Goal: Information Seeking & Learning: Learn about a topic

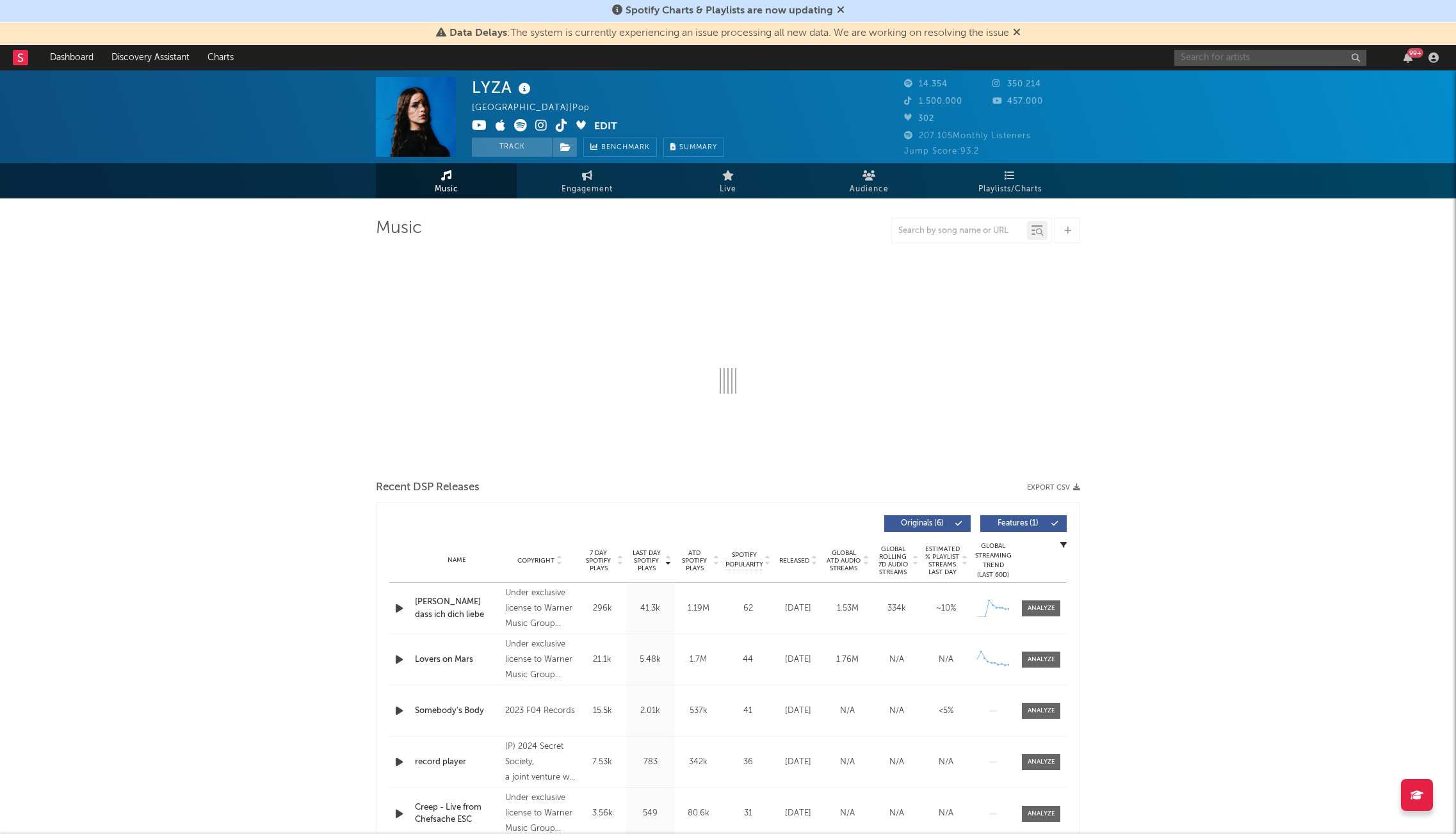
click at [1252, 59] on input "text" at bounding box center [1271, 58] width 192 height 16
select select "6m"
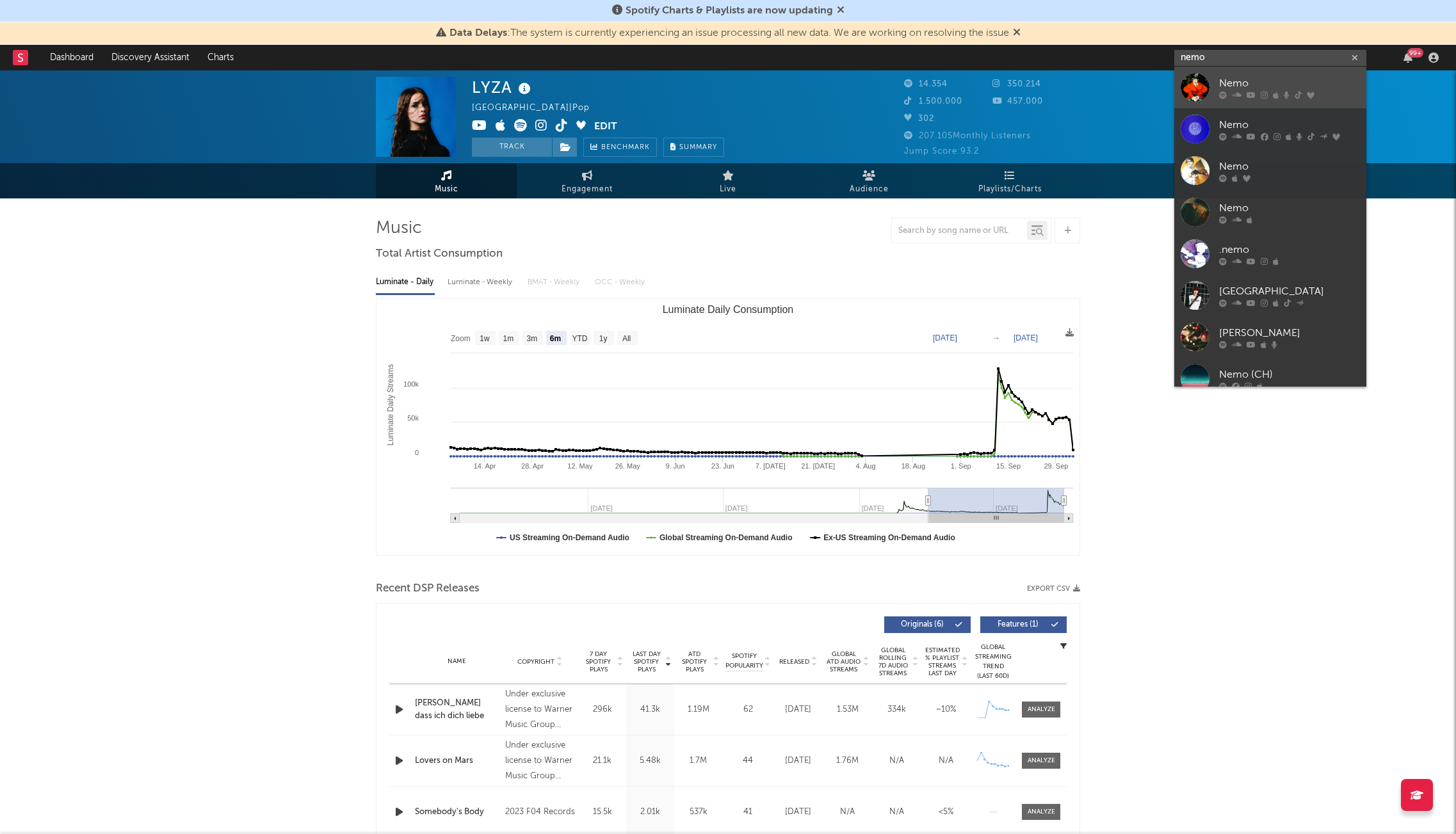
type input "nemo"
click at [1252, 83] on div "Nemo" at bounding box center [1289, 83] width 141 height 15
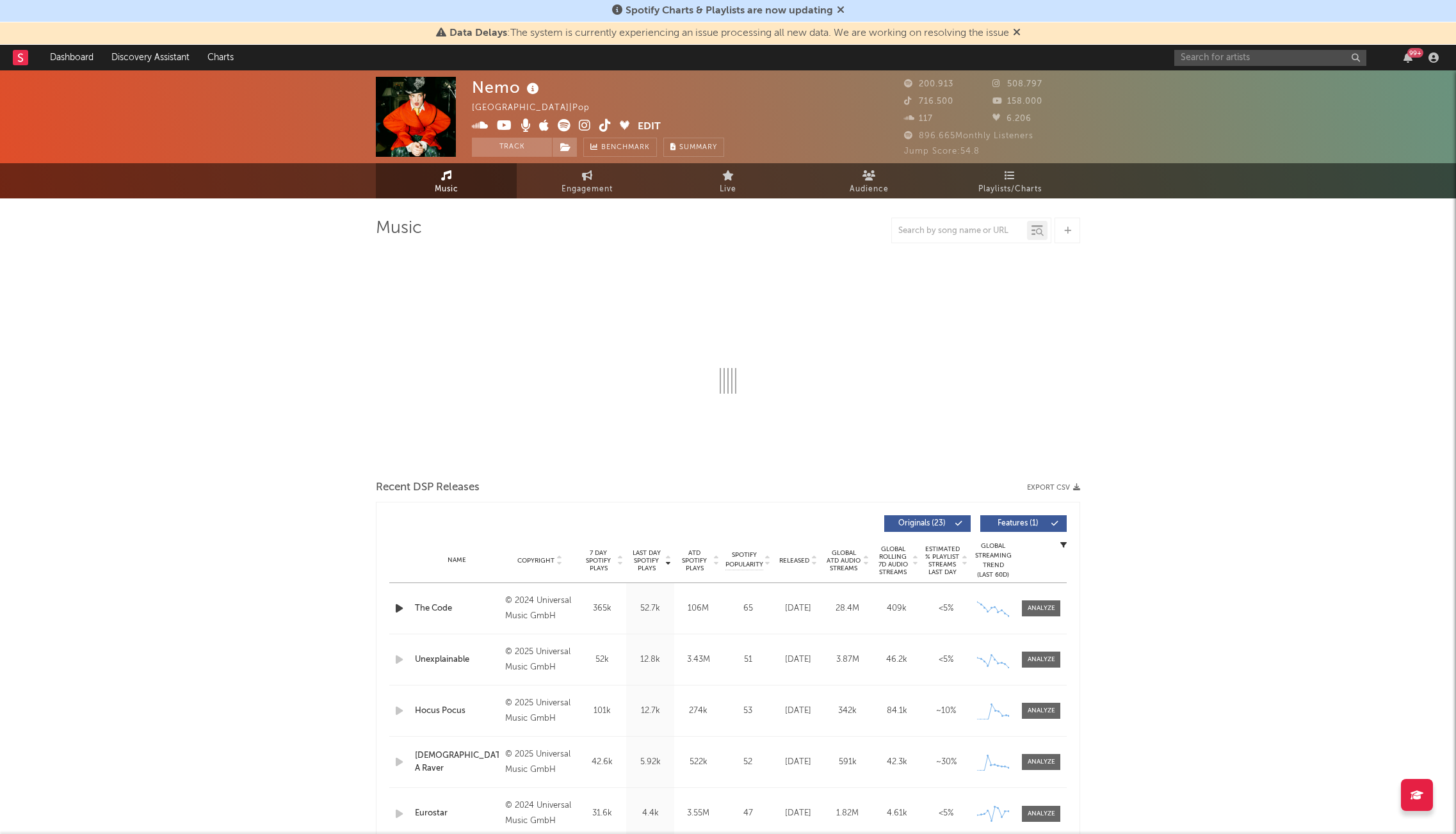
select select "6m"
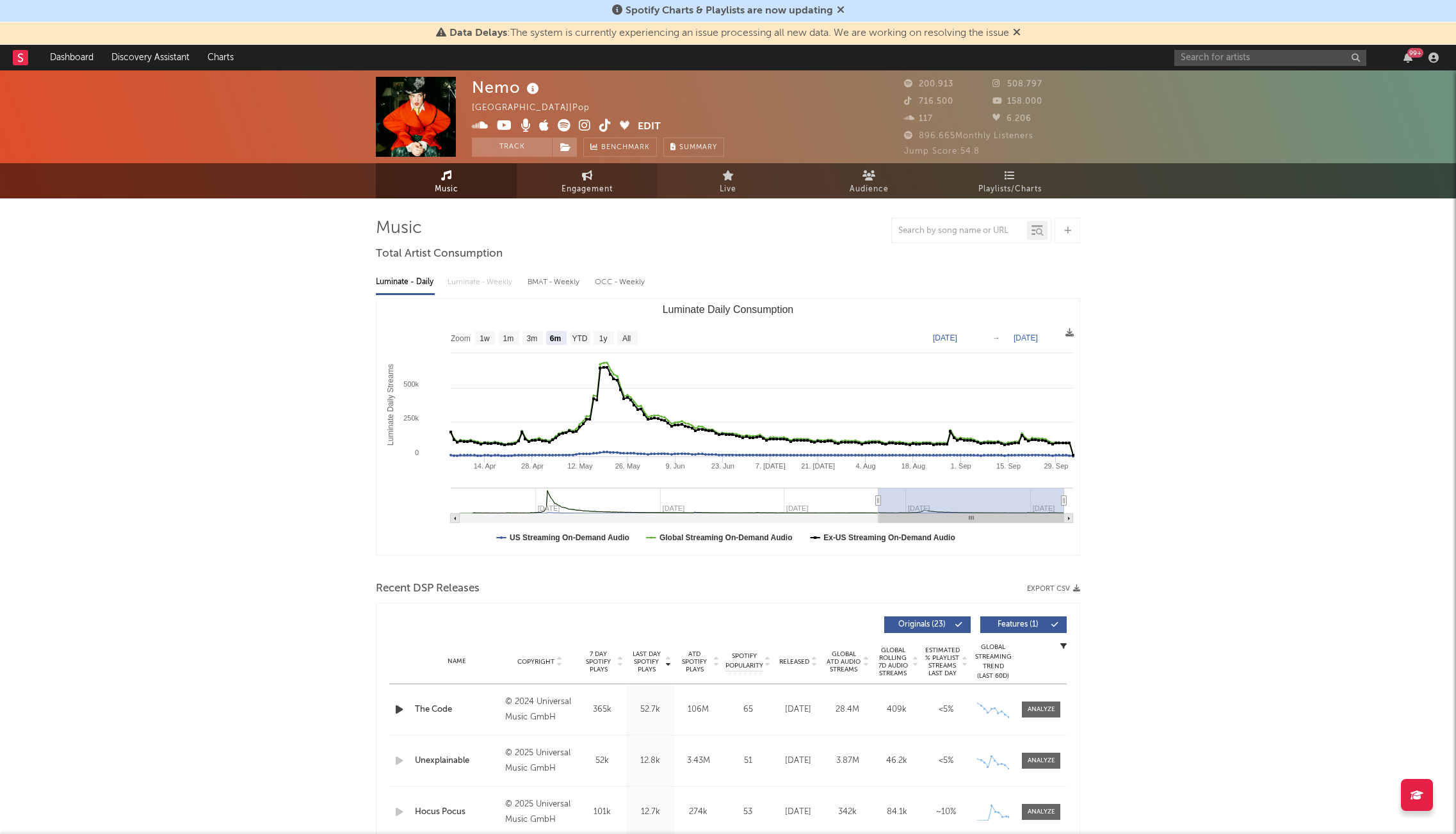
click at [557, 192] on link "Engagement" at bounding box center [587, 180] width 141 height 35
select select "1w"
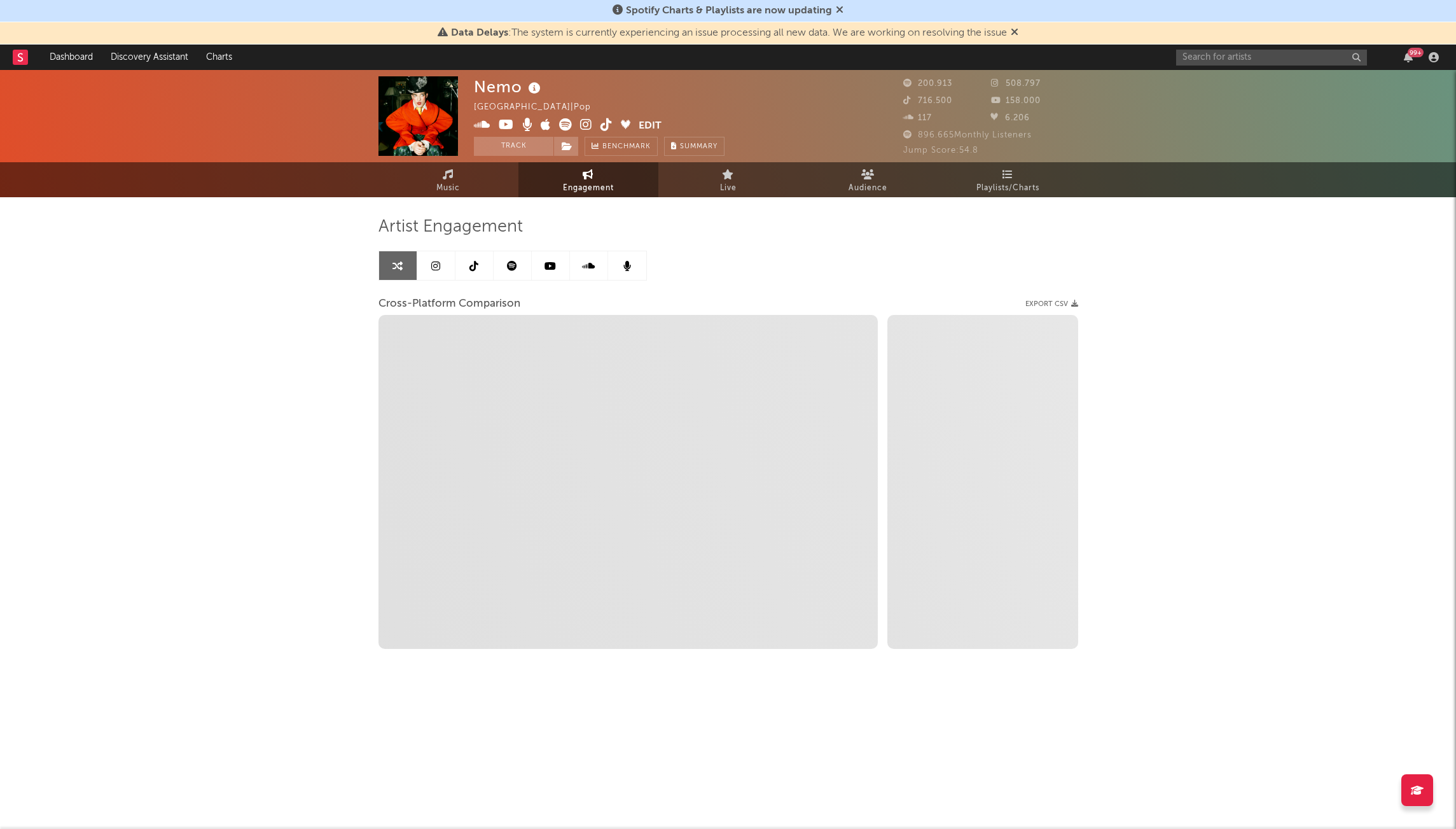
click at [516, 269] on icon at bounding box center [512, 266] width 10 height 10
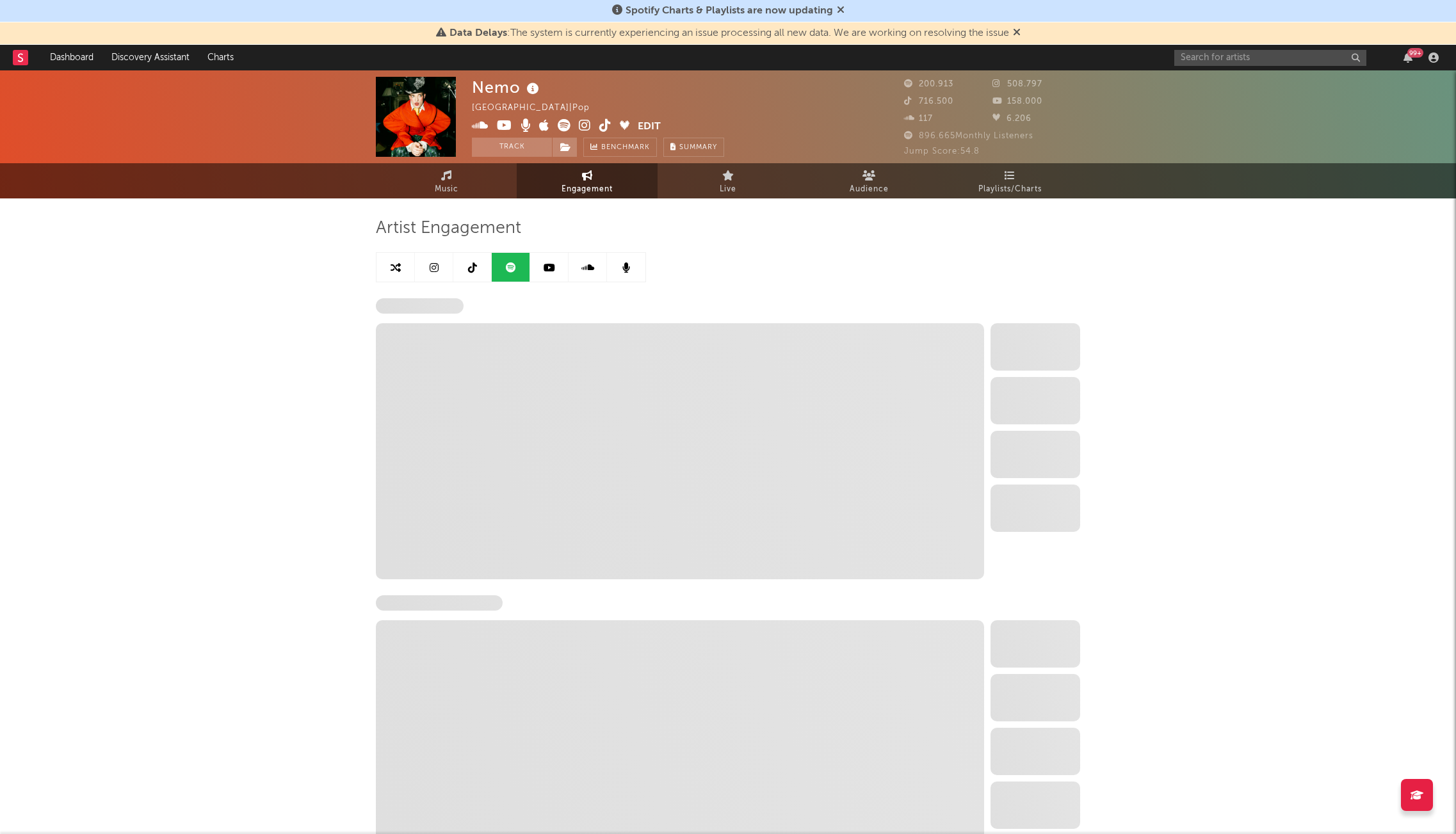
select select "6m"
select select "1w"
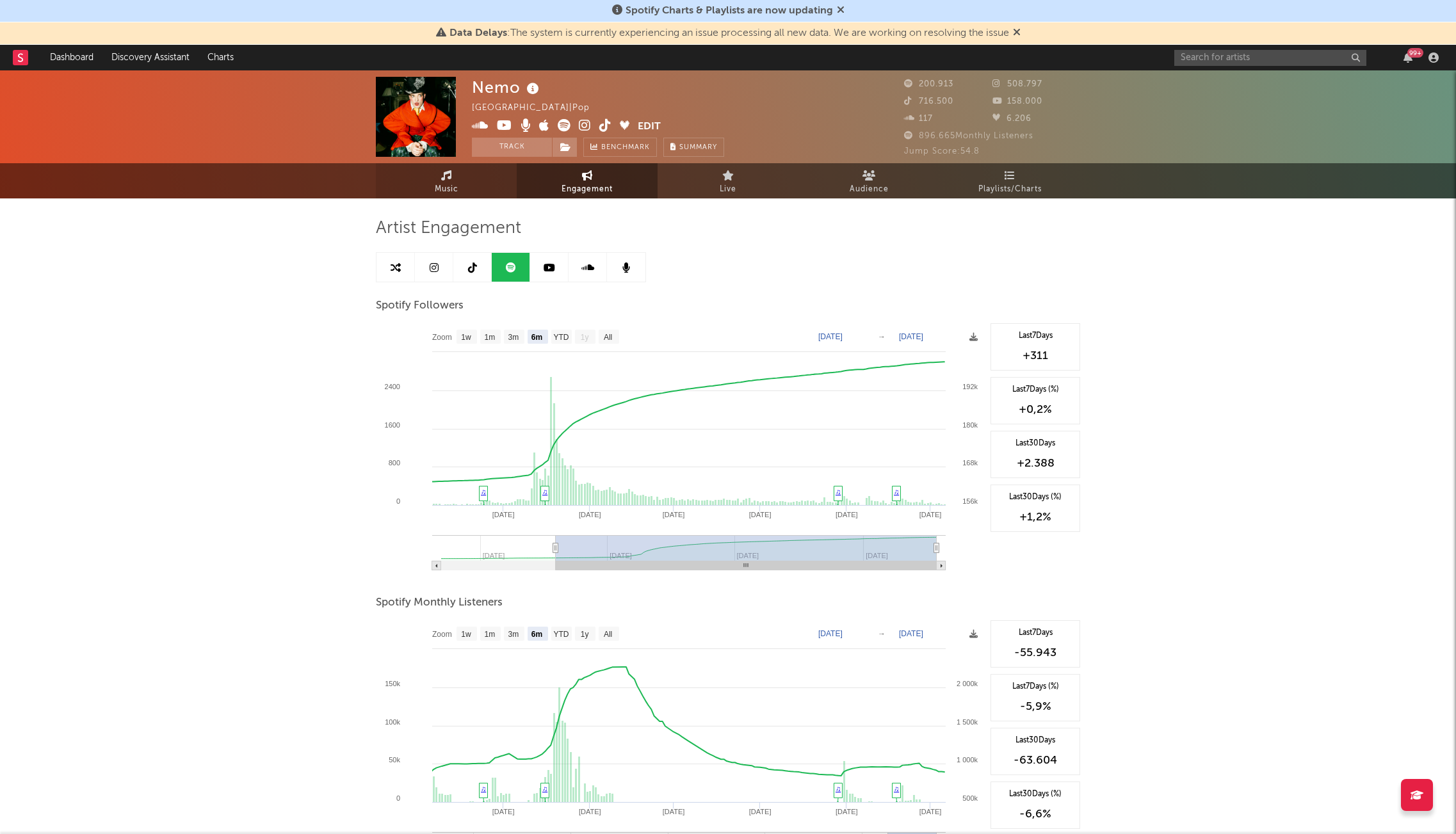
click at [464, 173] on link "Music" at bounding box center [446, 180] width 141 height 35
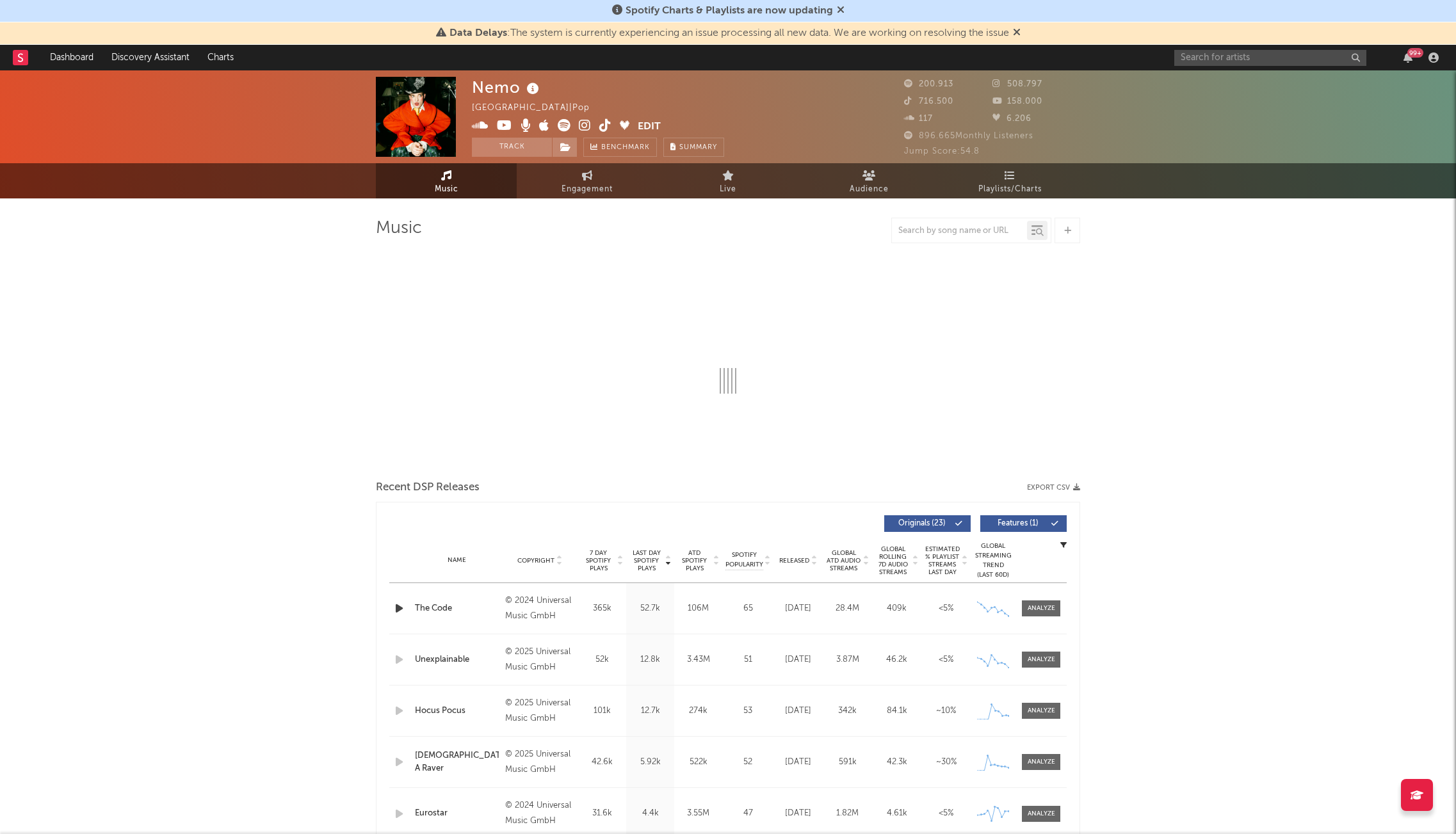
select select "6m"
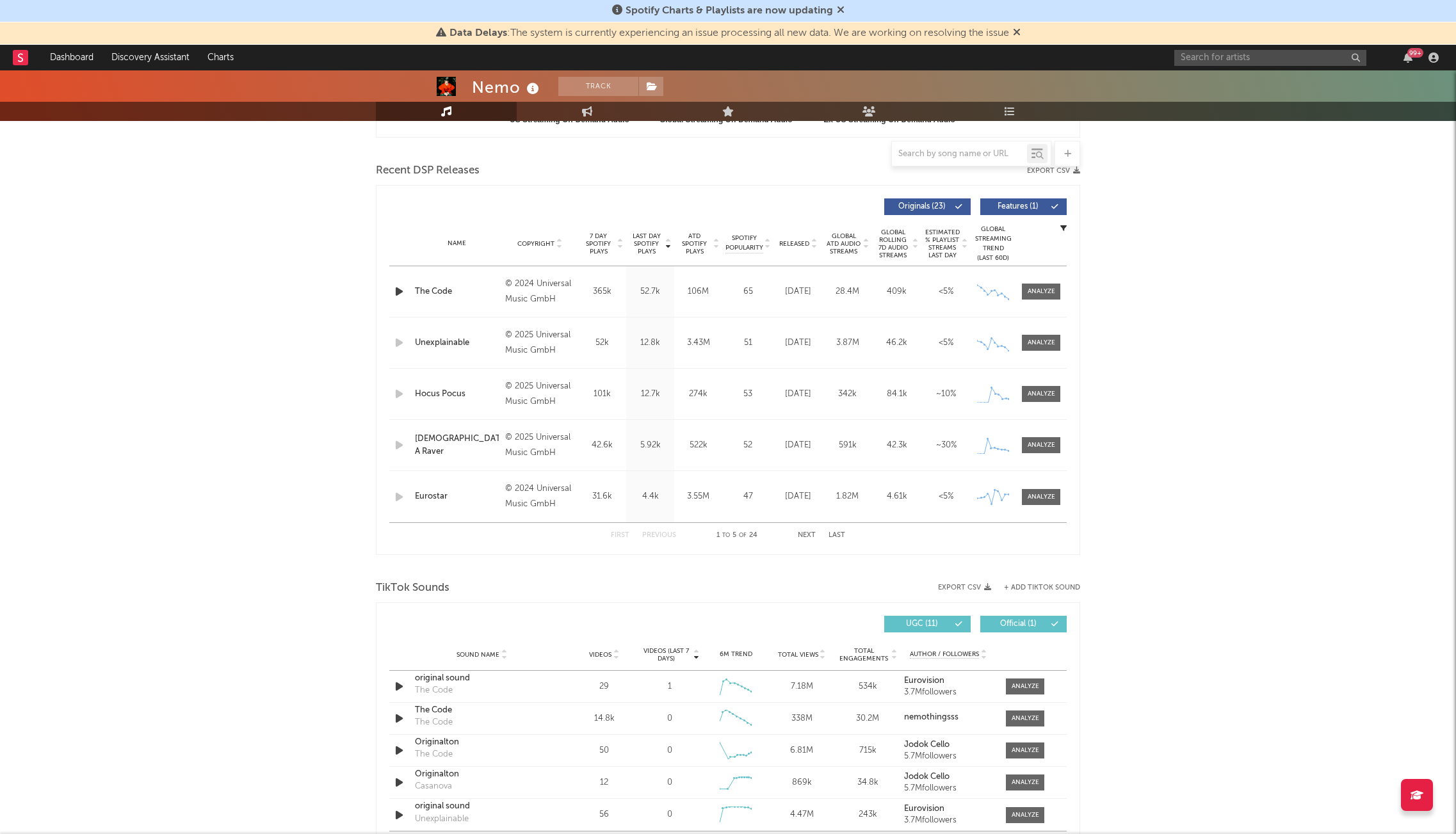
scroll to position [427, 0]
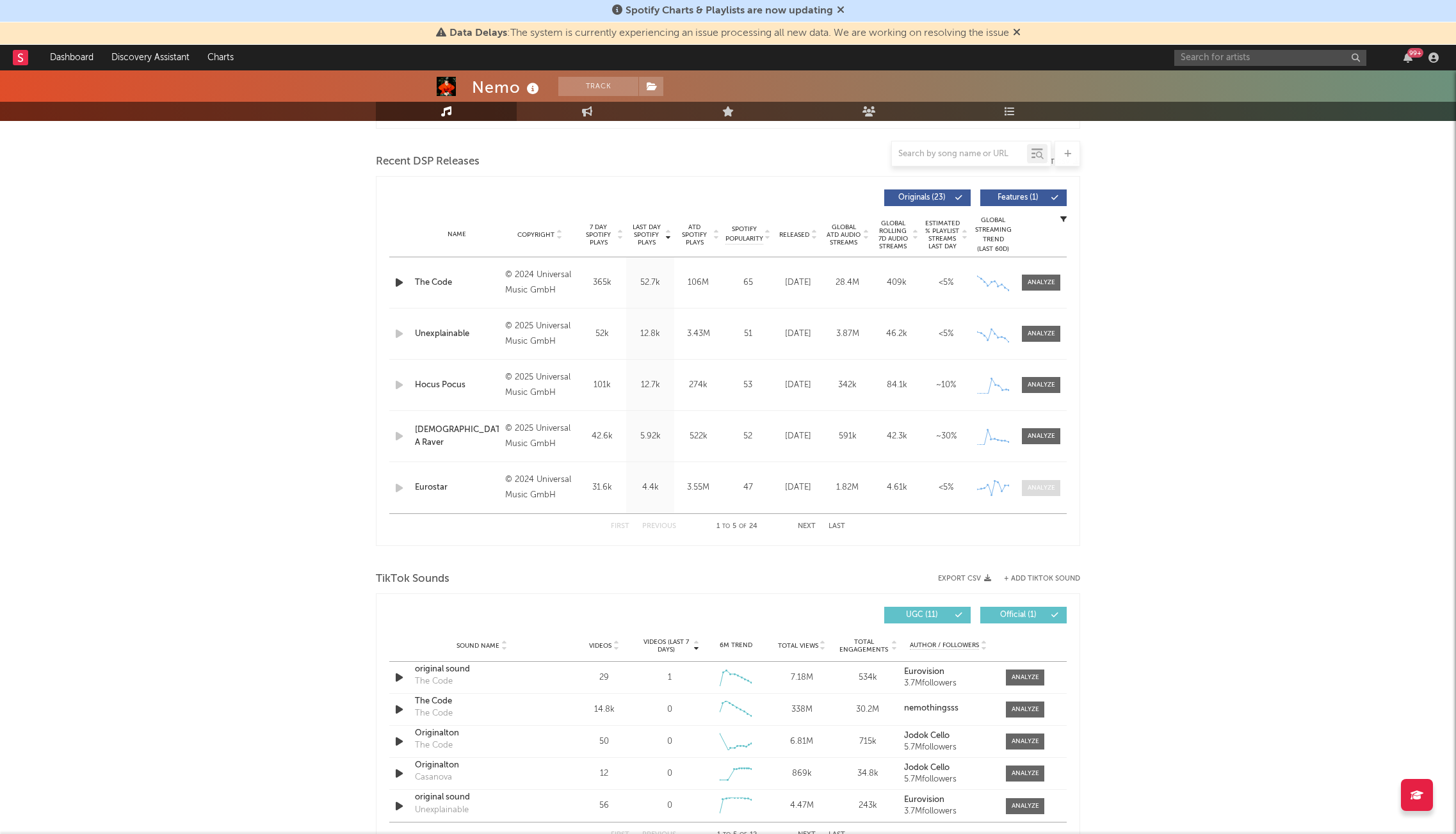
click at [1052, 486] on div at bounding box center [1041, 488] width 28 height 10
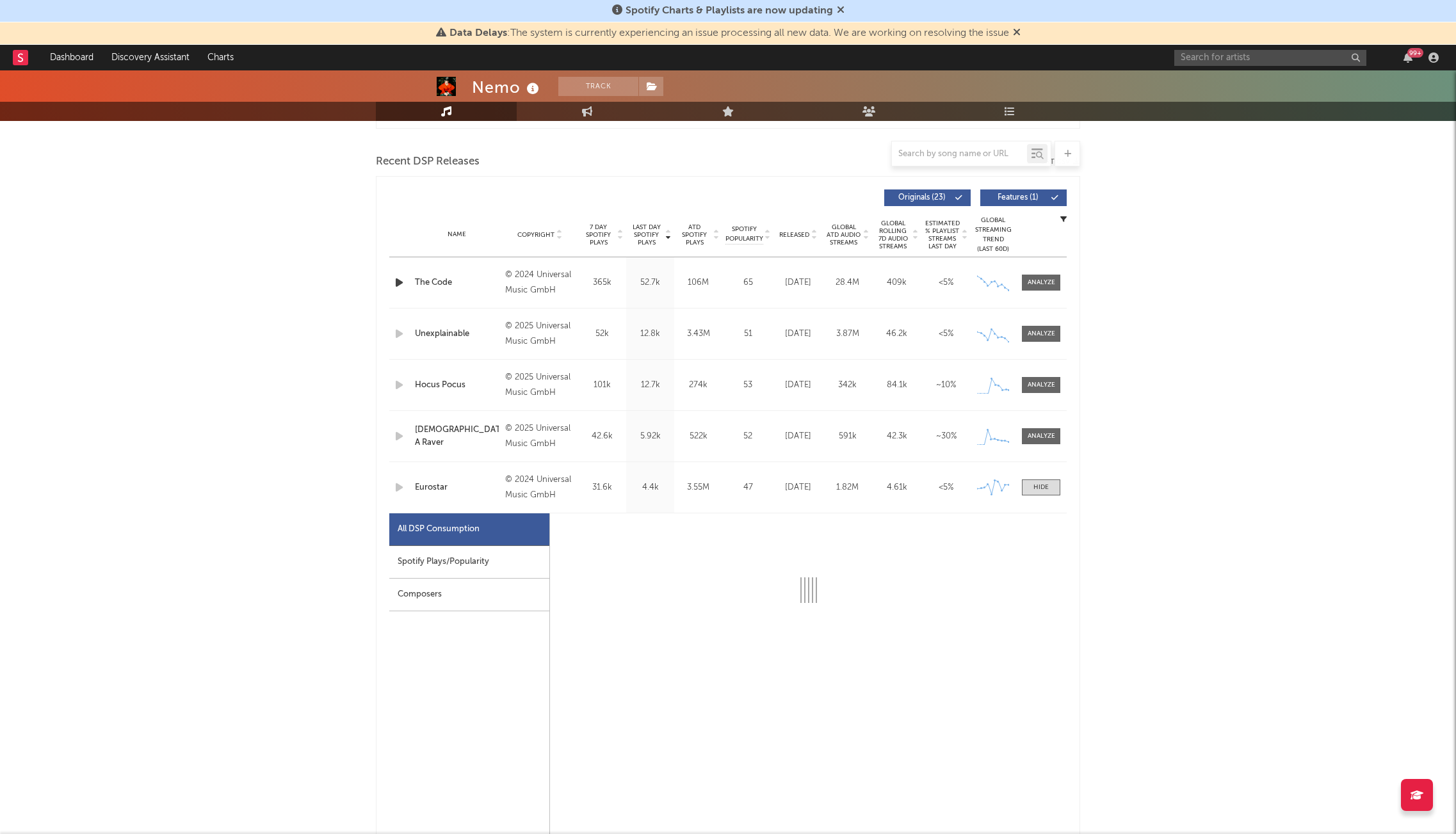
select select "6m"
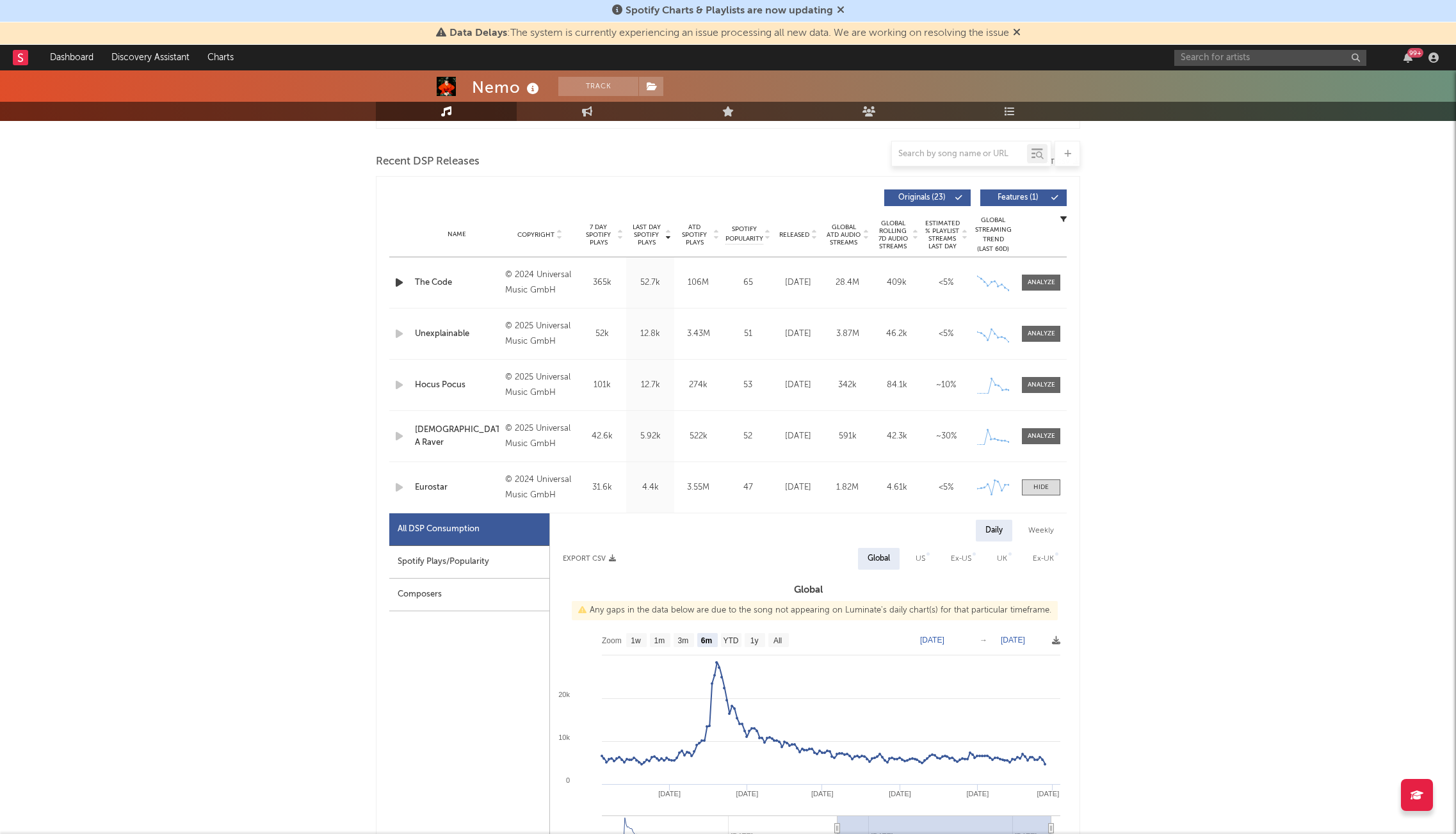
click at [449, 548] on div "Spotify Plays/Popularity" at bounding box center [469, 562] width 160 height 33
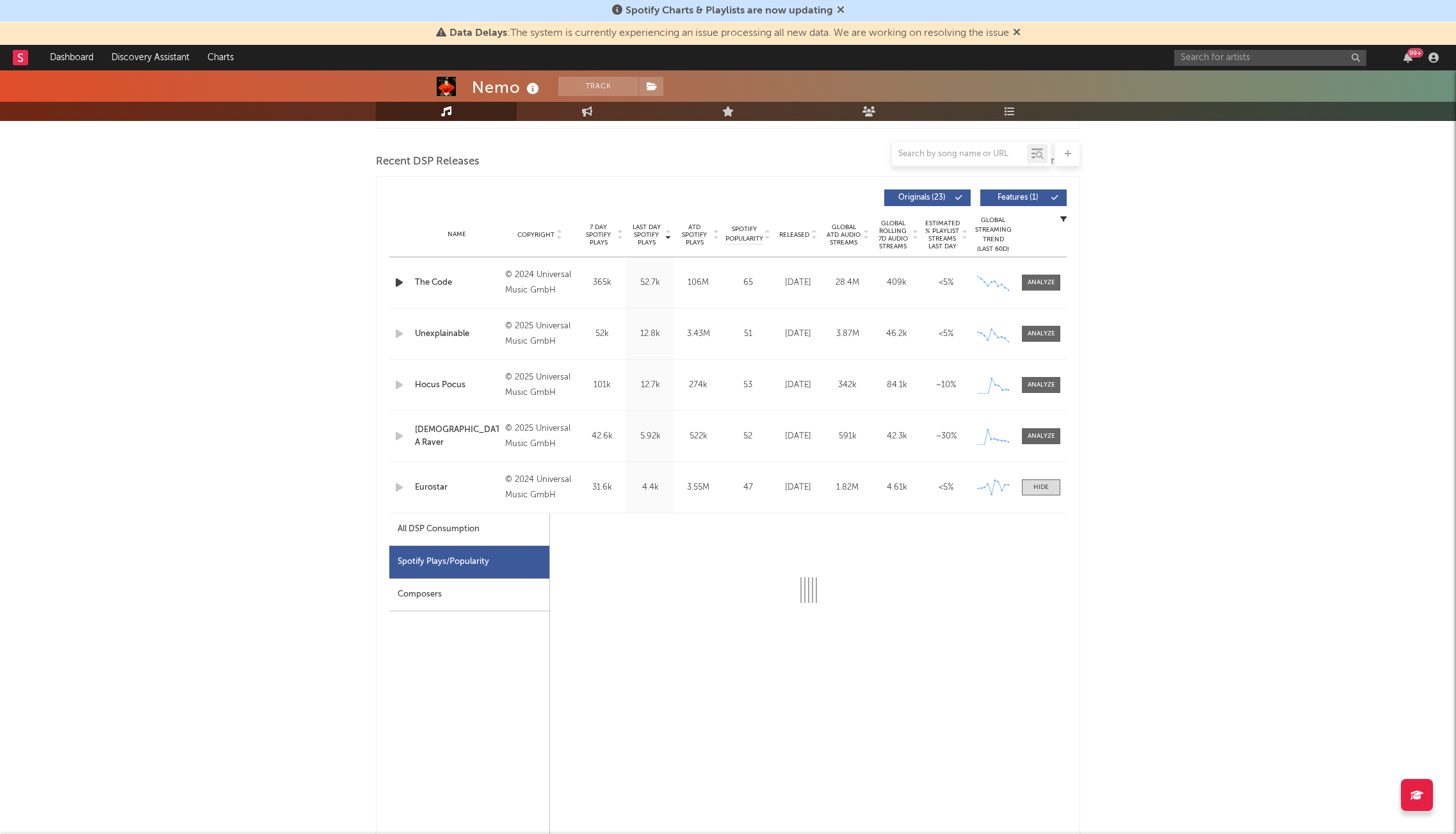
select select "6m"
select select "1w"
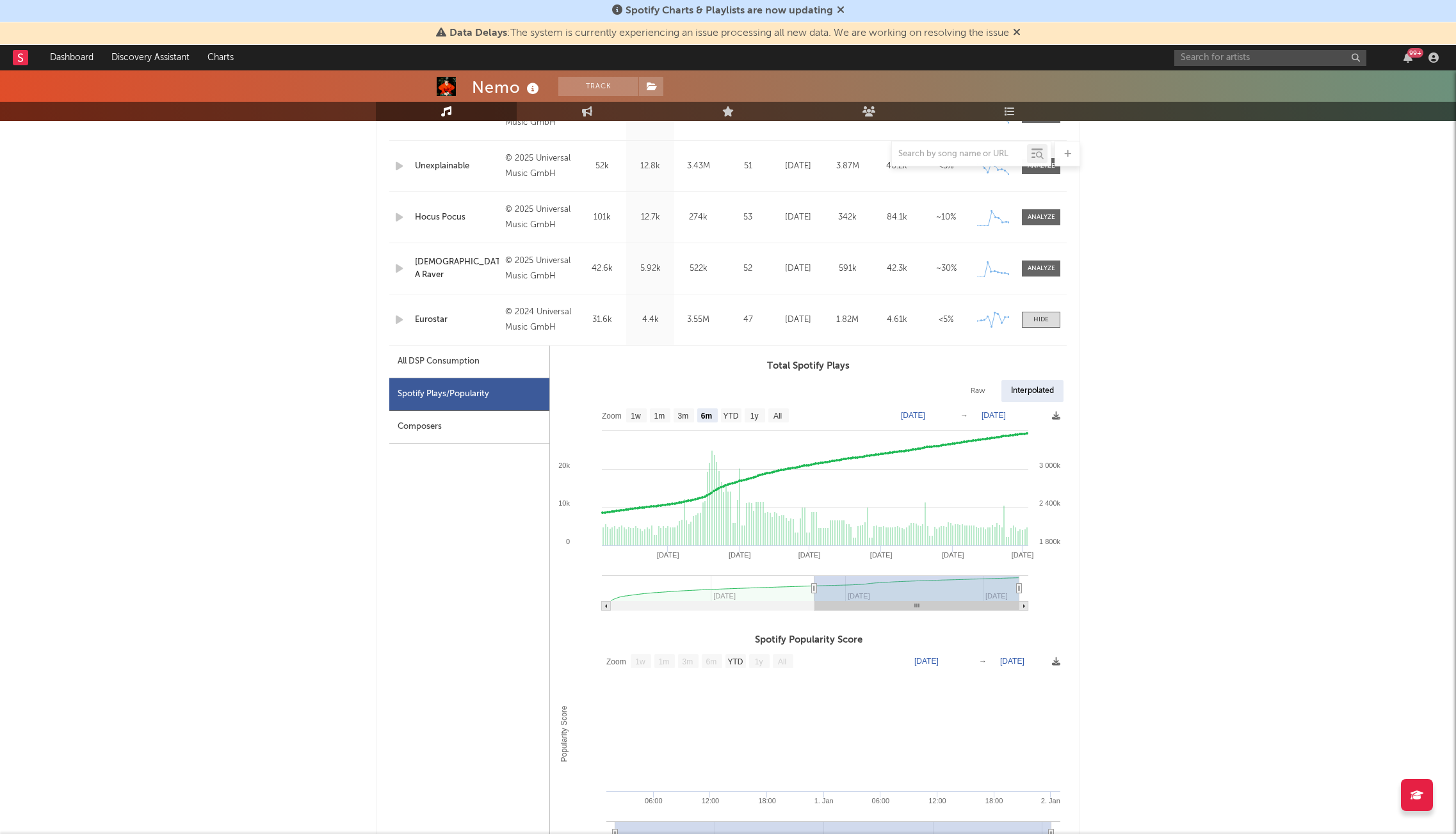
scroll to position [597, 0]
click at [913, 415] on text "[DATE]" at bounding box center [913, 413] width 25 height 9
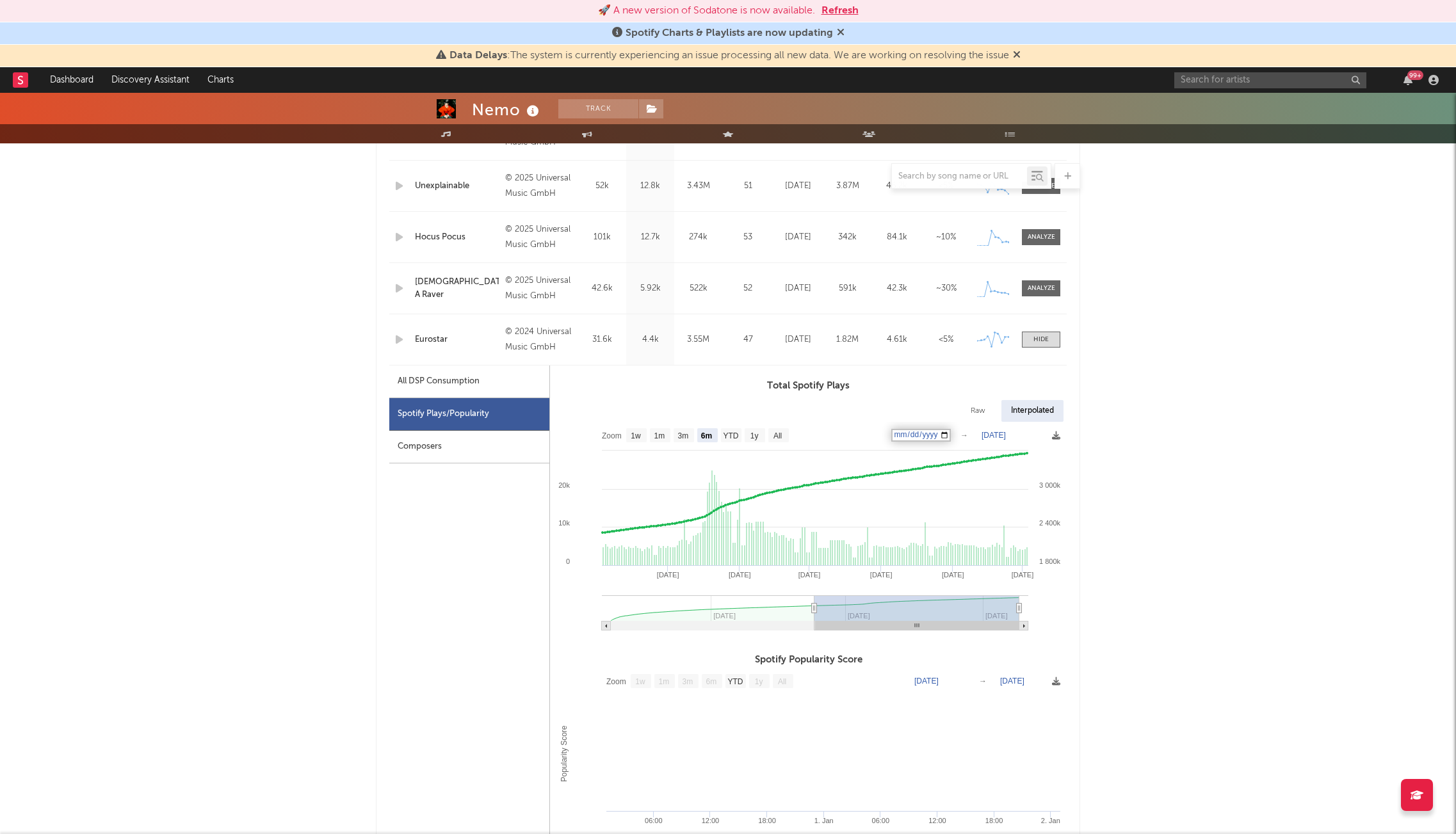
click at [917, 434] on input "[DATE]" at bounding box center [921, 436] width 60 height 13
type input "[DATE]"
select select "All"
click at [990, 435] on text "[DATE]" at bounding box center [994, 435] width 25 height 9
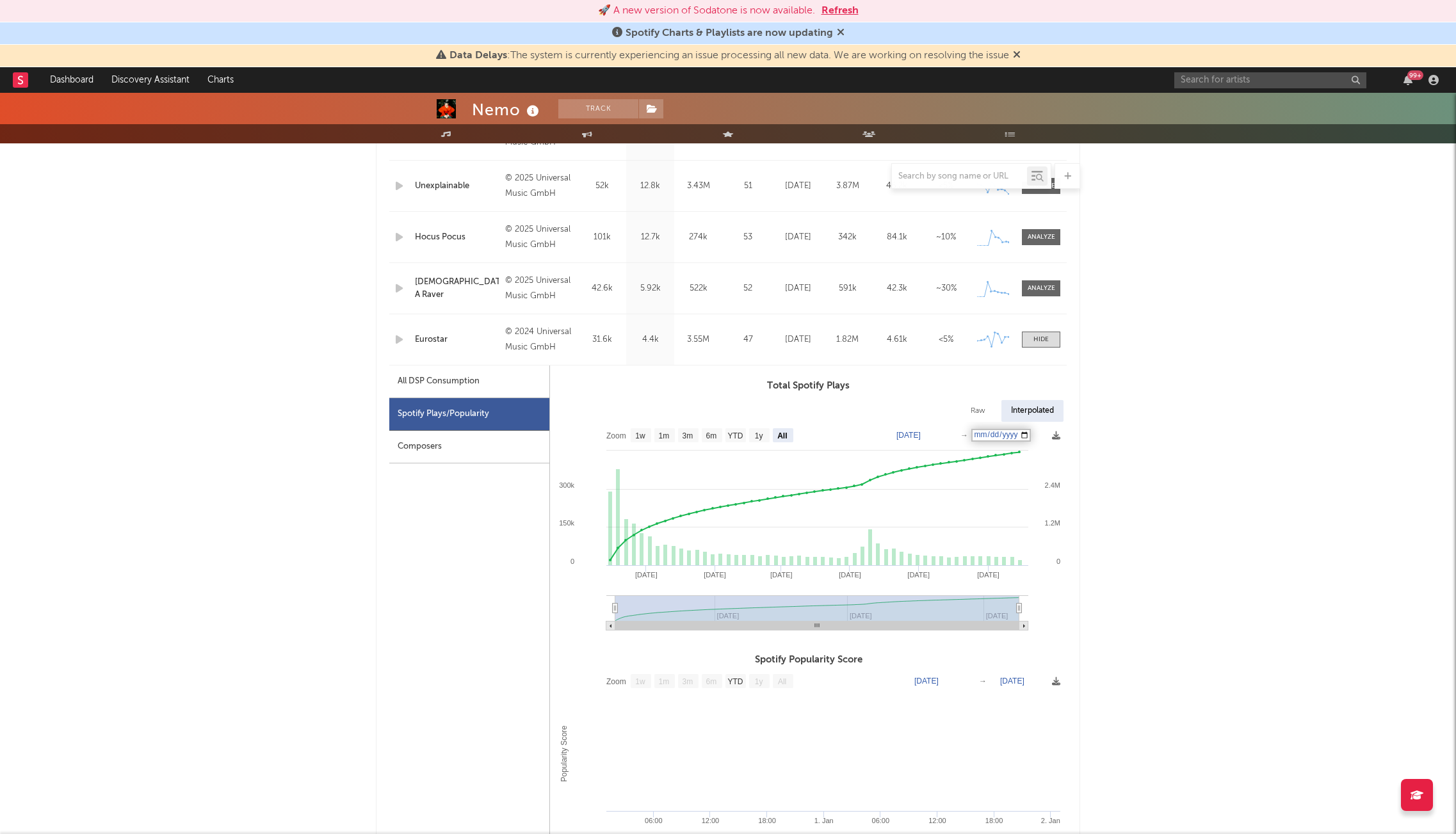
click at [918, 429] on rect at bounding box center [809, 531] width 517 height 218
click at [914, 435] on text "[DATE]" at bounding box center [908, 435] width 25 height 9
click at [949, 436] on input "[DATE]" at bounding box center [918, 436] width 60 height 13
type input "[DATE]"
click at [1139, 480] on div "Nemo Track [GEOGRAPHIC_DATA] | Pop Edit Track Benchmark Summary 200.913 508.797…" at bounding box center [728, 766] width 1456 height 2543
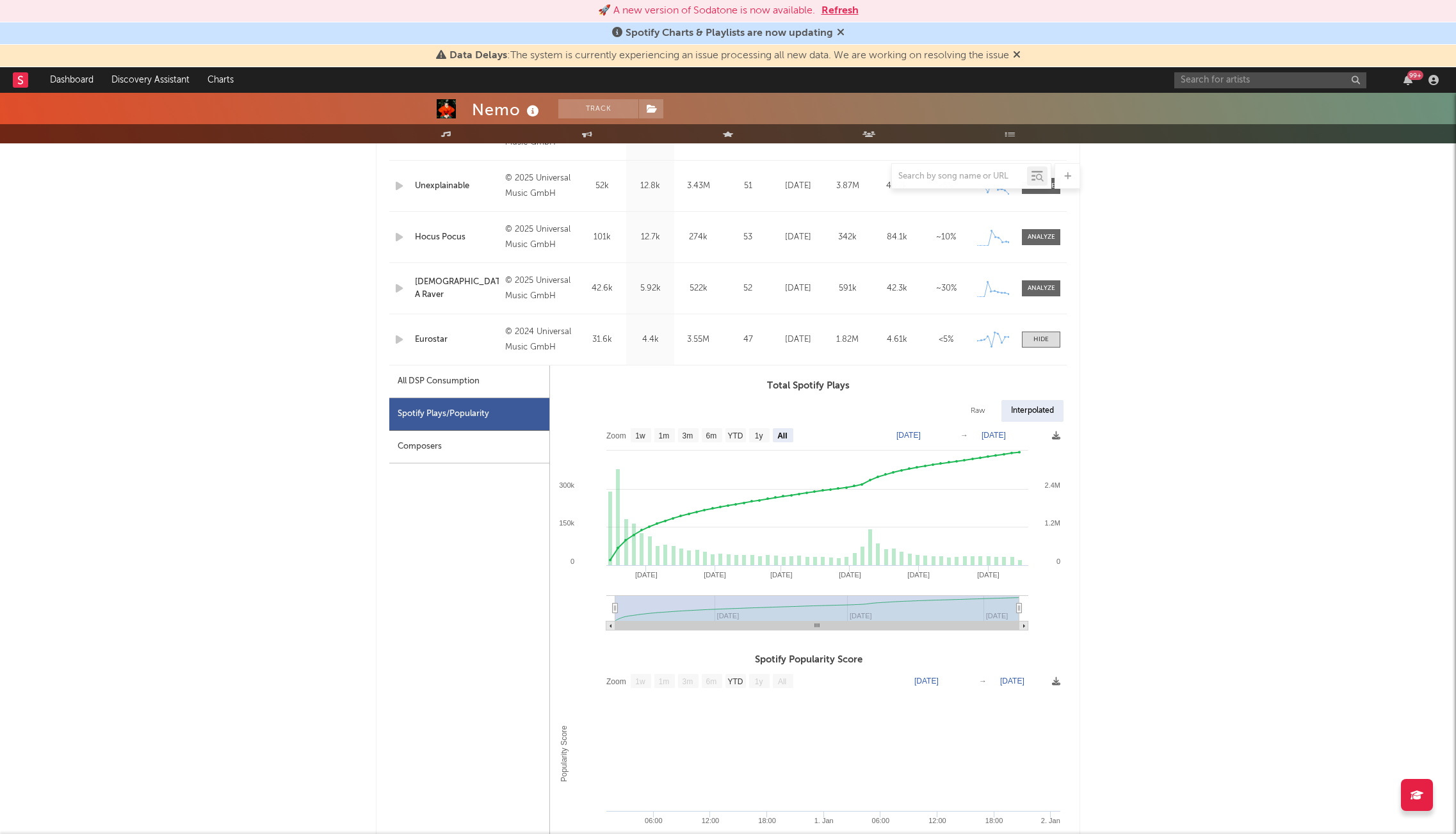
click at [1005, 434] on text "[DATE]" at bounding box center [994, 435] width 25 height 9
click at [1031, 436] on input "[DATE]" at bounding box center [1001, 436] width 60 height 13
type input "[DATE]"
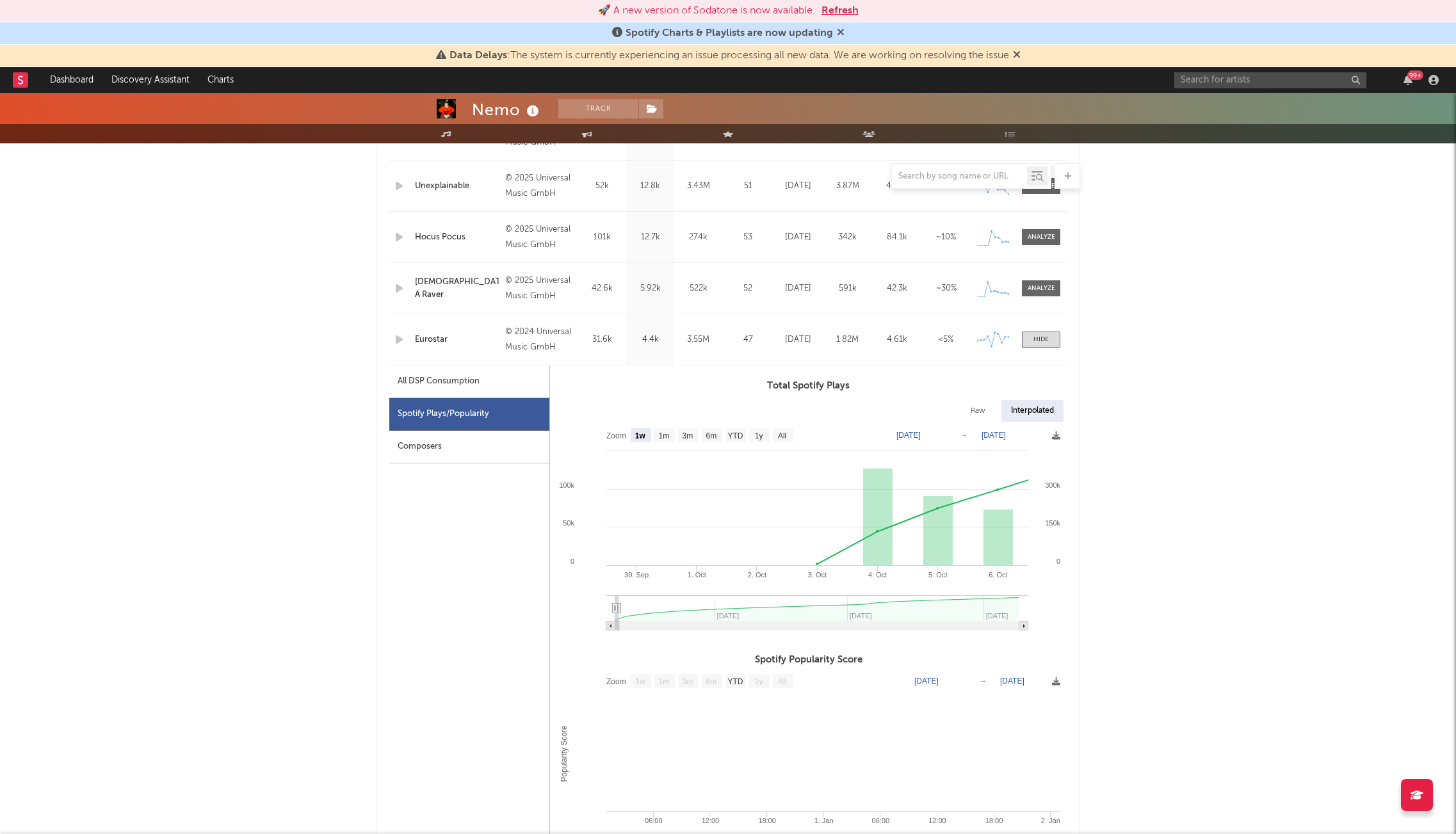
click at [1202, 527] on div "Nemo Track [GEOGRAPHIC_DATA] | Pop Edit Track Benchmark Summary 200.913 508.797…" at bounding box center [728, 766] width 1456 height 2543
click at [783, 433] on text "All" at bounding box center [782, 436] width 8 height 9
select select "All"
type input "[DATE]"
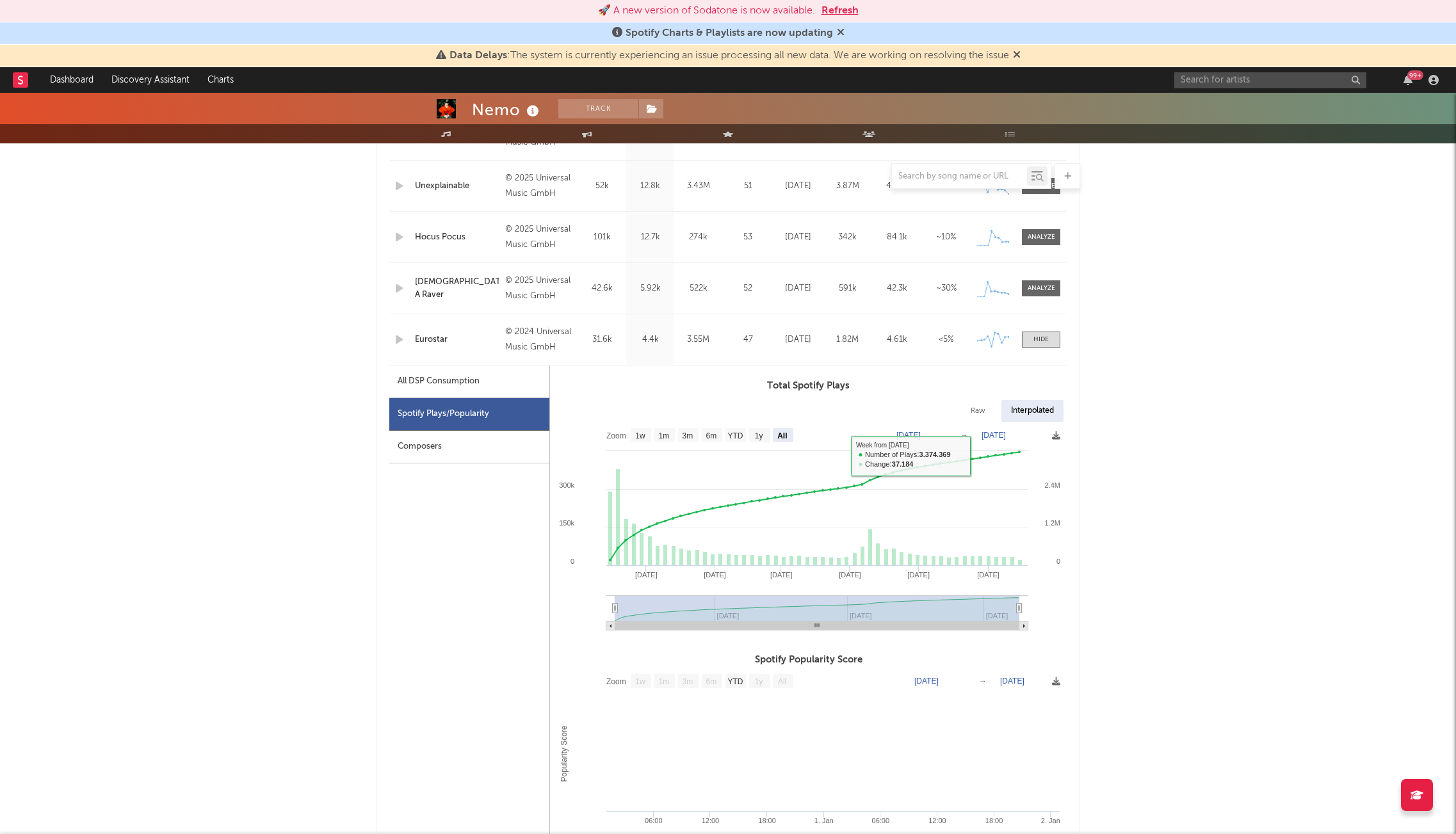
click at [1308, 498] on div "Nemo Track [GEOGRAPHIC_DATA] | Pop Edit Track Benchmark Summary 200.913 508.797…" at bounding box center [728, 766] width 1456 height 2543
click at [756, 434] on text "1y" at bounding box center [759, 436] width 8 height 9
click at [755, 434] on text "1y" at bounding box center [759, 436] width 8 height 9
click at [788, 436] on rect at bounding box center [783, 436] width 21 height 14
click at [685, 433] on text "3m" at bounding box center [688, 436] width 11 height 9
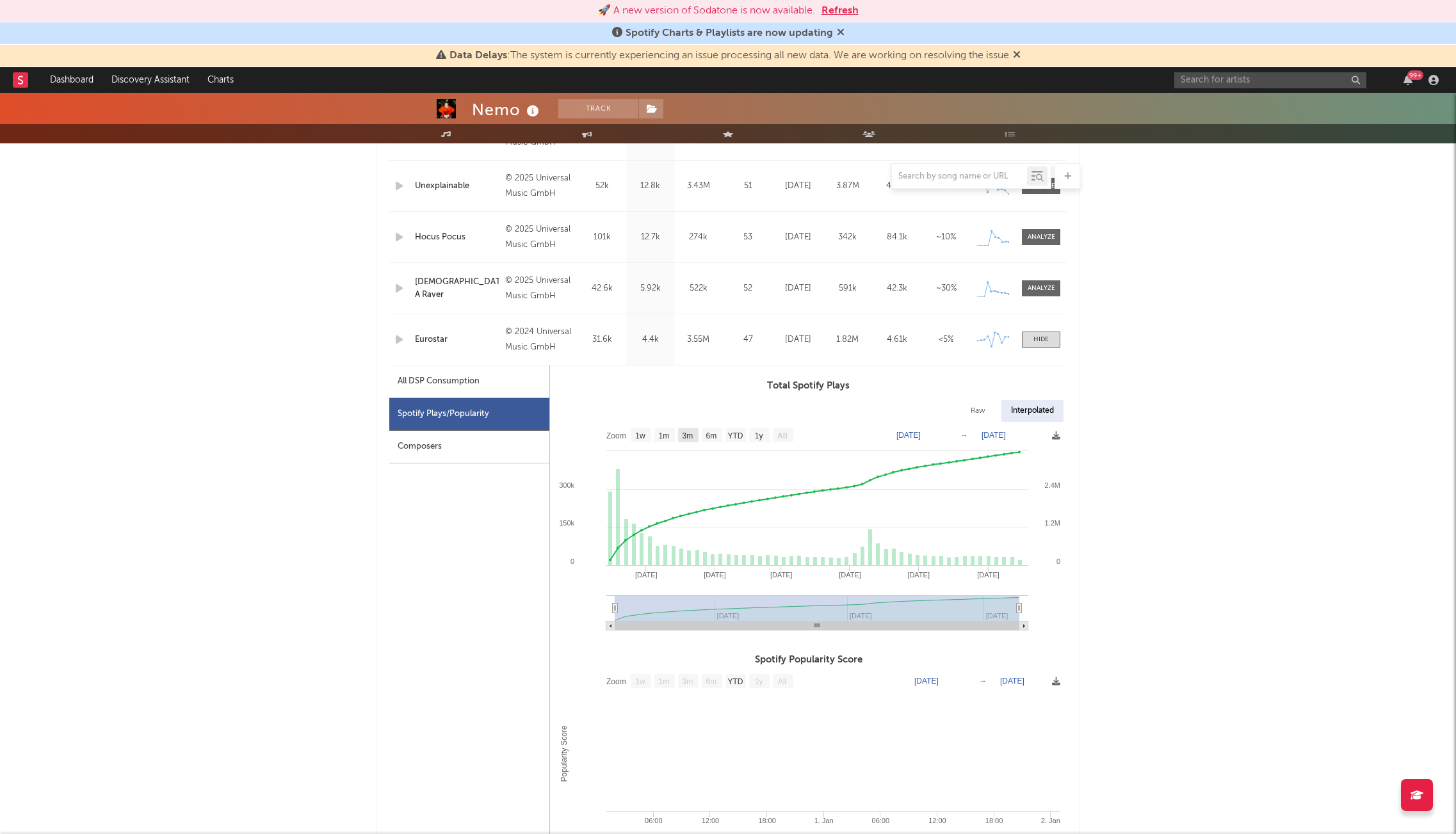
select select "3m"
type input "[DATE]"
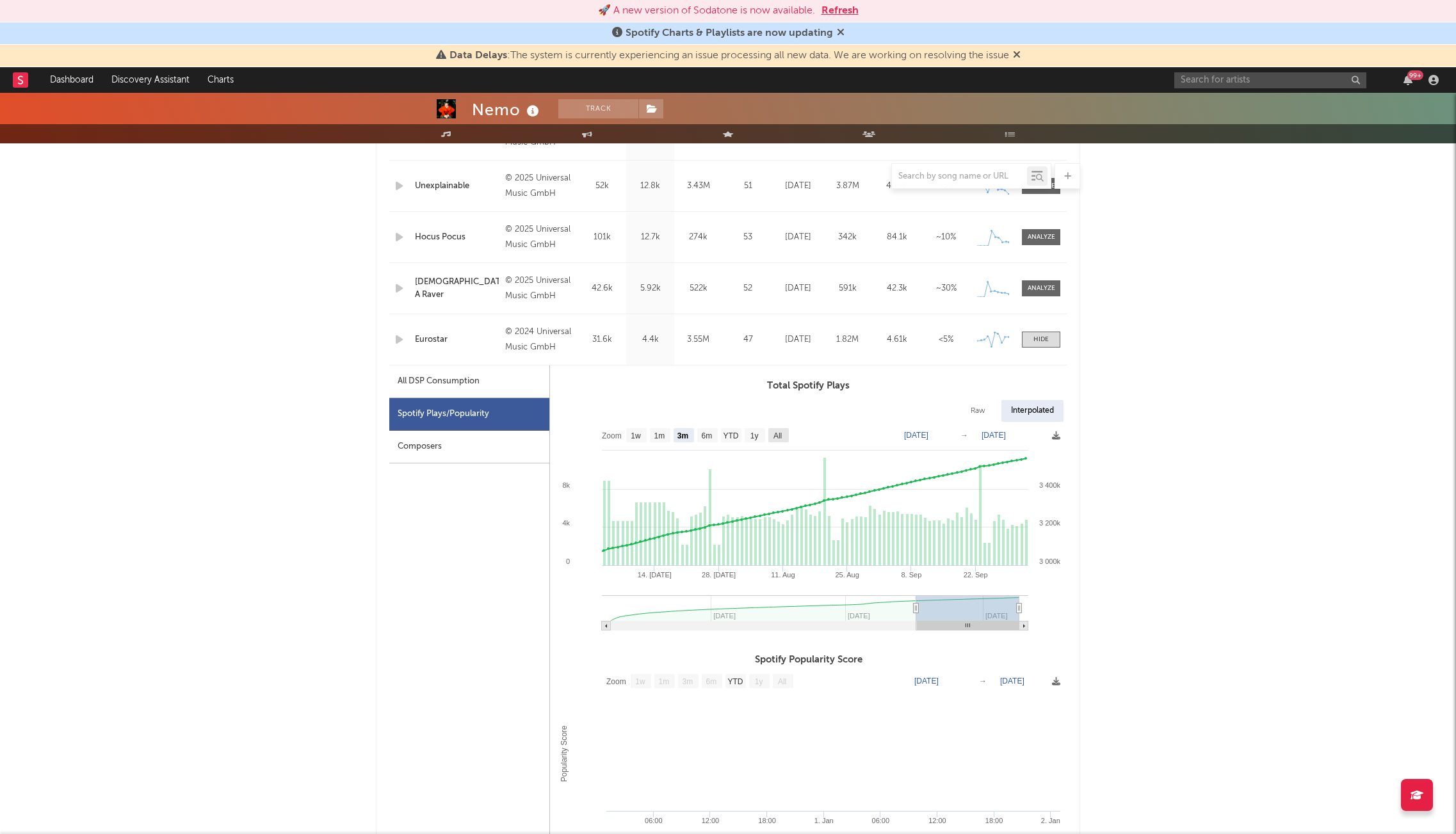
click at [778, 436] on text "All" at bounding box center [778, 436] width 8 height 9
select select "All"
type input "[DATE]"
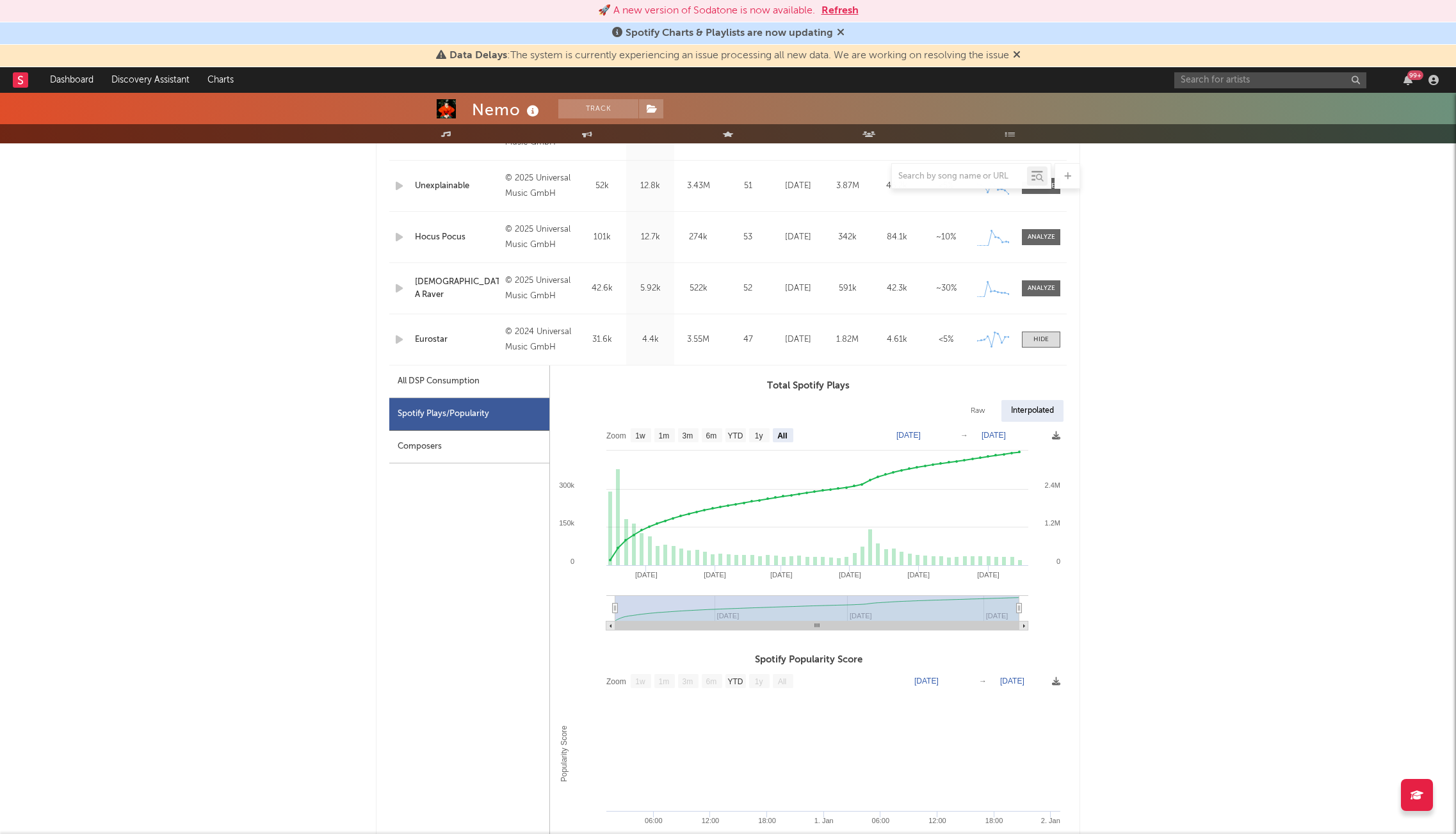
click at [1310, 471] on div "Nemo Track [GEOGRAPHIC_DATA] | Pop Edit Track Benchmark Summary 200.913 508.797…" at bounding box center [728, 766] width 1456 height 2543
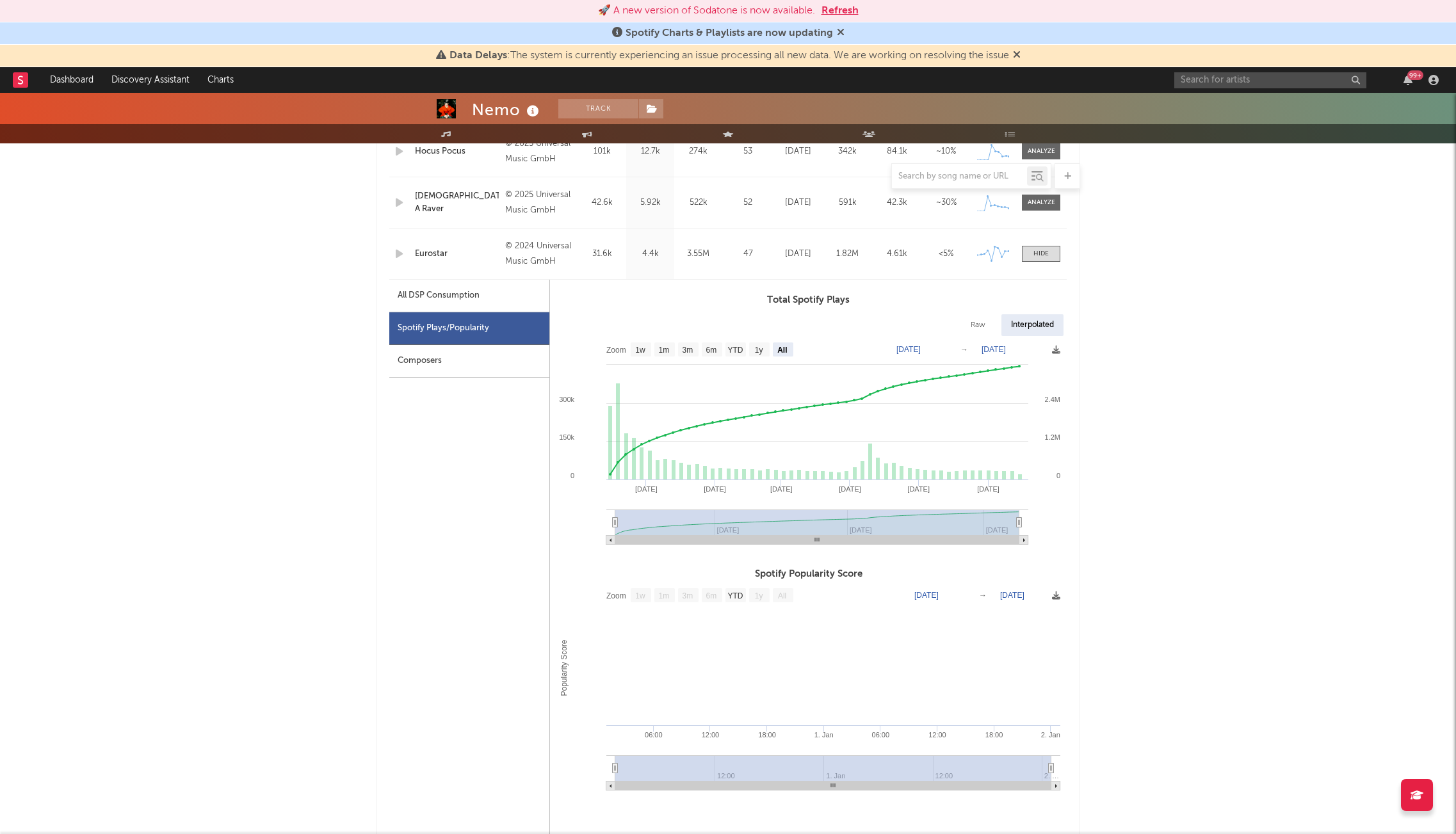
scroll to position [768, 0]
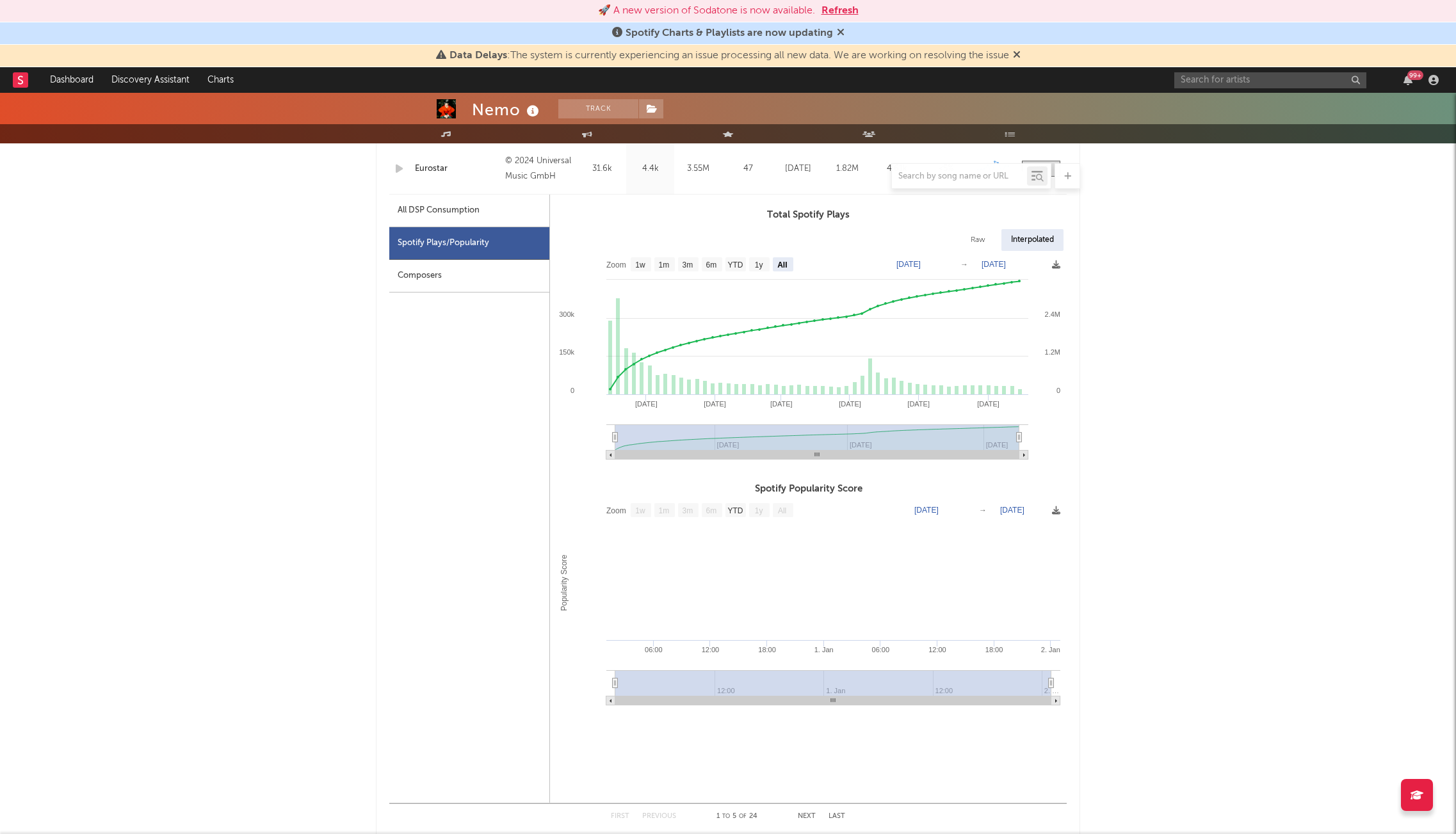
click at [303, 444] on div "Nemo Track [GEOGRAPHIC_DATA] | Pop Edit Track Benchmark Summary 200.913 508.797…" at bounding box center [728, 595] width 1456 height 2543
click at [921, 265] on text "[DATE]" at bounding box center [908, 264] width 25 height 9
click at [995, 264] on text "[DATE]" at bounding box center [994, 264] width 25 height 9
click at [1030, 265] on input "[DATE]" at bounding box center [1001, 265] width 60 height 13
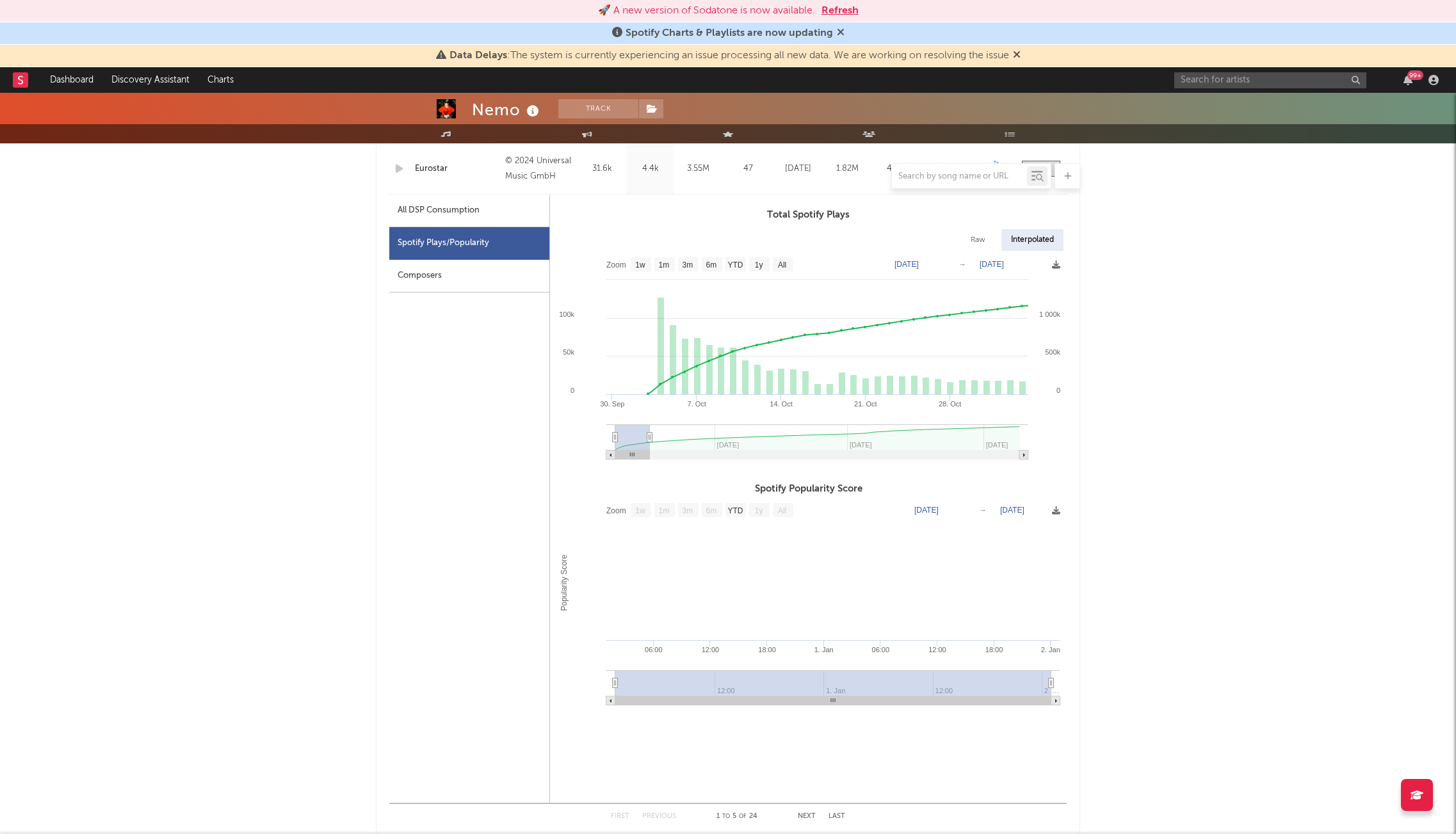
click at [1149, 348] on div "Nemo Track [GEOGRAPHIC_DATA] | Pop Edit Track Benchmark Summary 200.913 508.797…" at bounding box center [728, 595] width 1456 height 2543
click at [1004, 266] on text "[DATE]" at bounding box center [992, 264] width 25 height 9
click at [1029, 264] on input "[DATE]" at bounding box center [1000, 265] width 60 height 13
type input "[DATE]"
click at [1184, 366] on div "Nemo Track [GEOGRAPHIC_DATA] | Pop Edit Track Benchmark Summary 200.913 508.797…" at bounding box center [728, 595] width 1456 height 2543
